Goal: Information Seeking & Learning: Learn about a topic

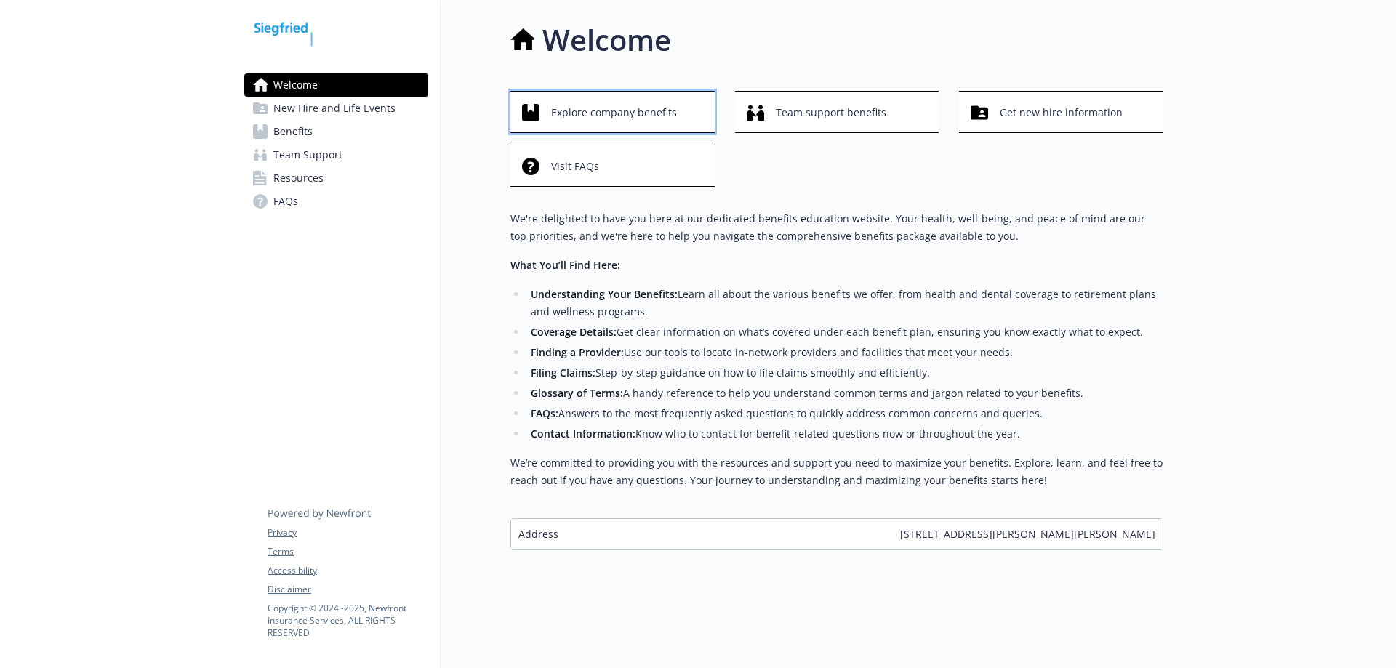
click at [600, 102] on span "Explore company benefits" at bounding box center [614, 113] width 126 height 28
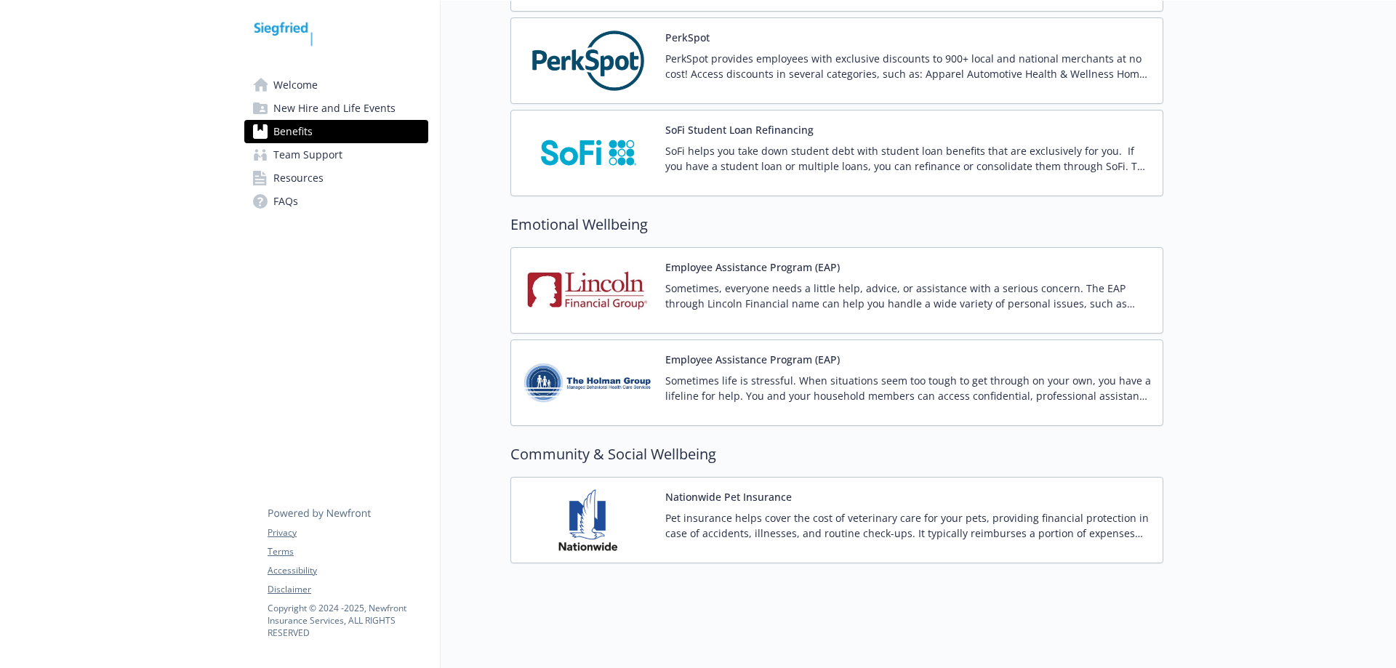
click at [731, 289] on p "Sometimes, everyone needs a little help, advice, or assistance with a serious c…" at bounding box center [908, 296] width 486 height 31
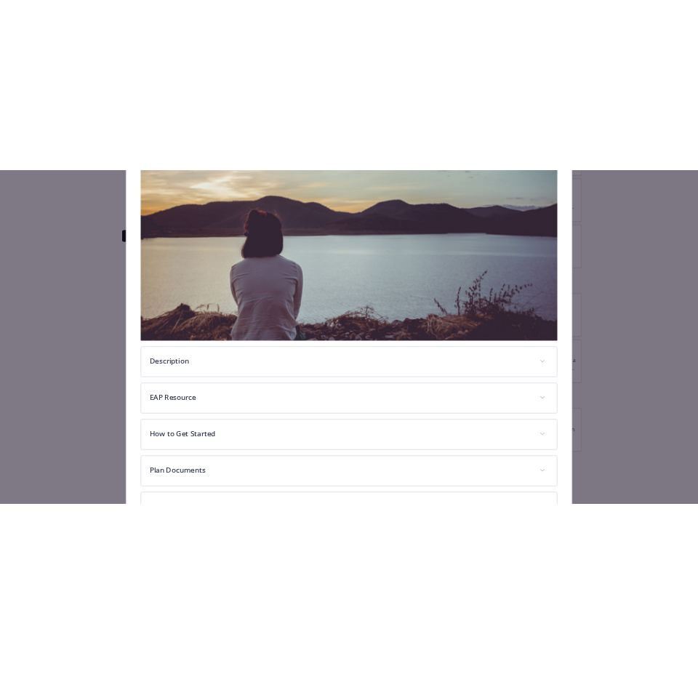
scroll to position [73, 0]
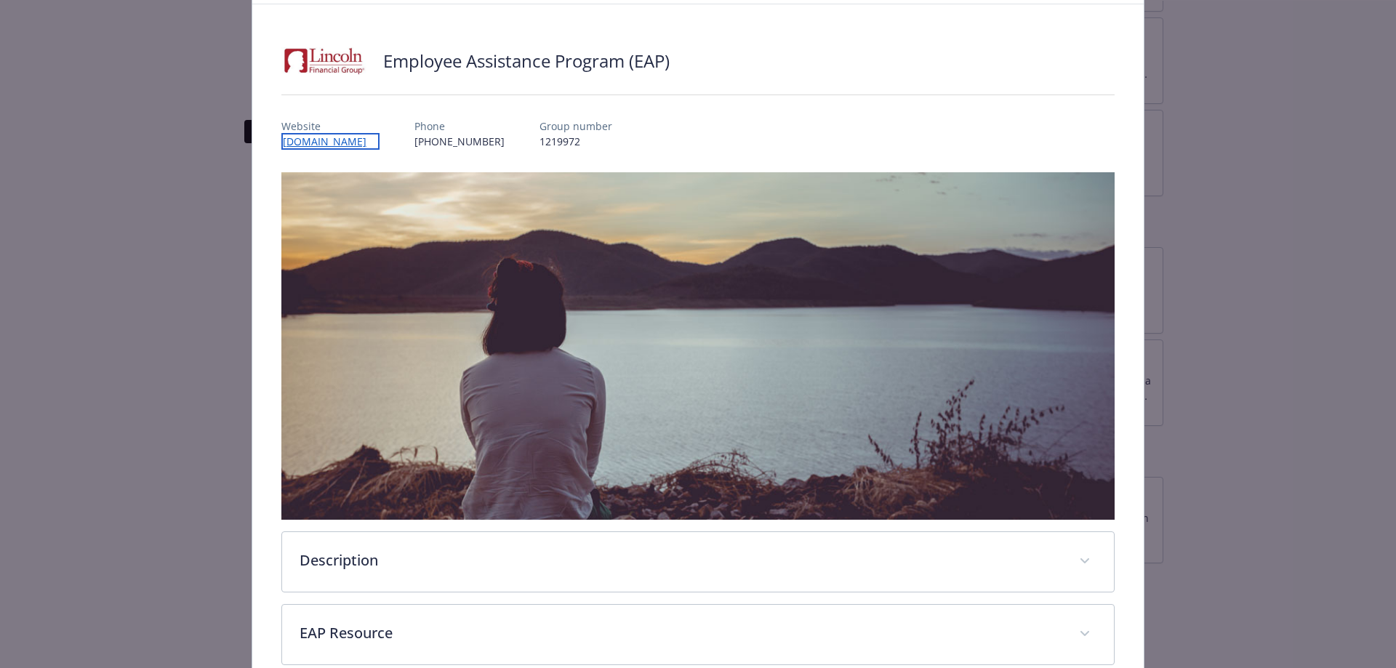
click at [353, 140] on link "[DOMAIN_NAME]" at bounding box center [330, 141] width 98 height 17
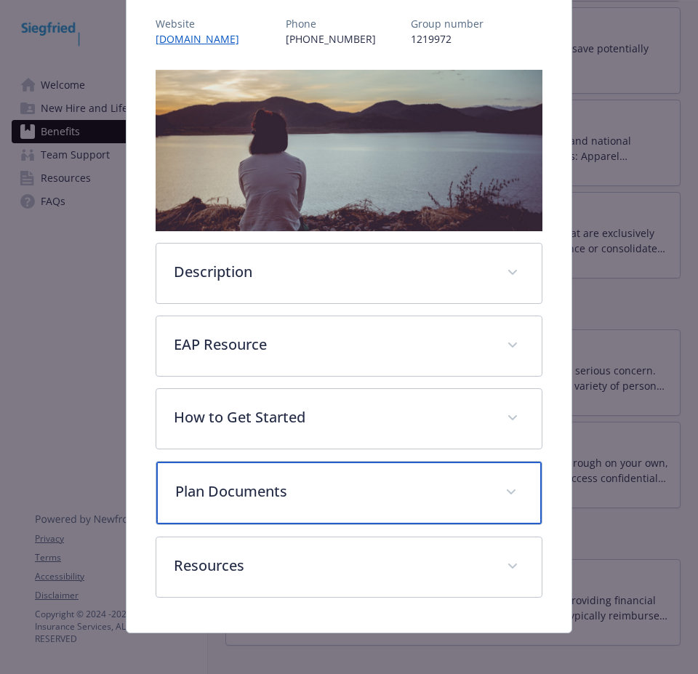
click at [337, 502] on div "Plan Documents" at bounding box center [348, 493] width 385 height 63
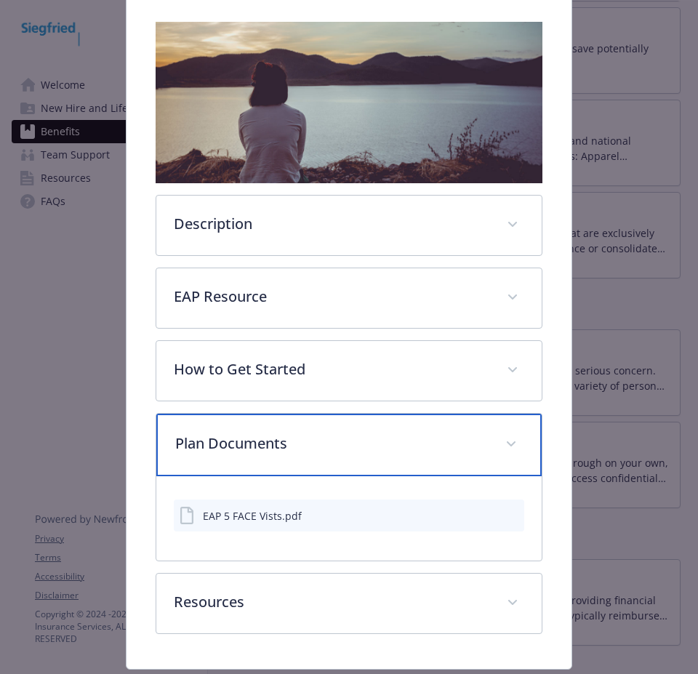
scroll to position [266, 0]
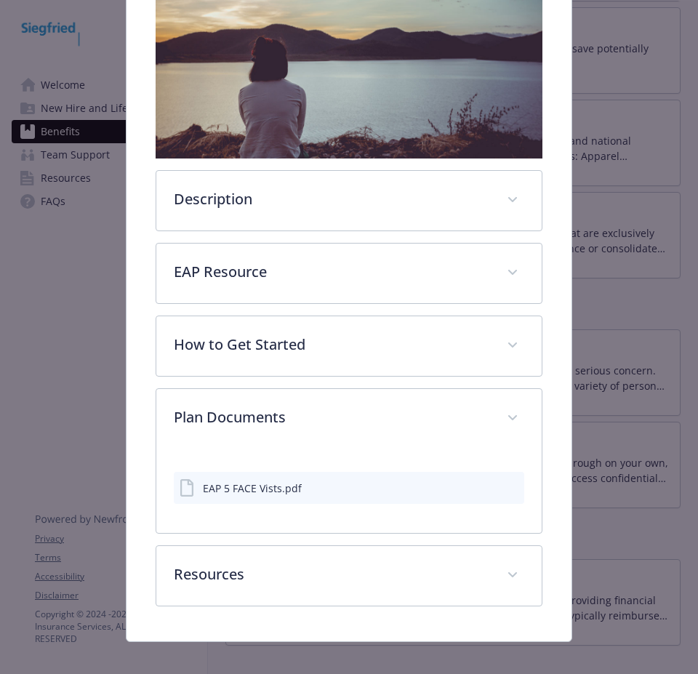
click at [504, 488] on icon "preview file" at bounding box center [510, 487] width 13 height 10
